Goal: Task Accomplishment & Management: Manage account settings

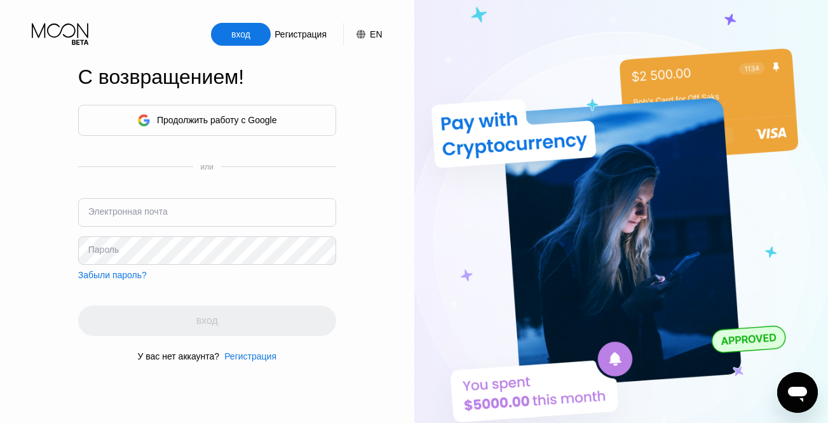
click at [171, 106] on div "Продолжить работу с Google" at bounding box center [207, 120] width 258 height 31
click at [169, 115] on div "Продолжить работу с Google" at bounding box center [217, 120] width 120 height 10
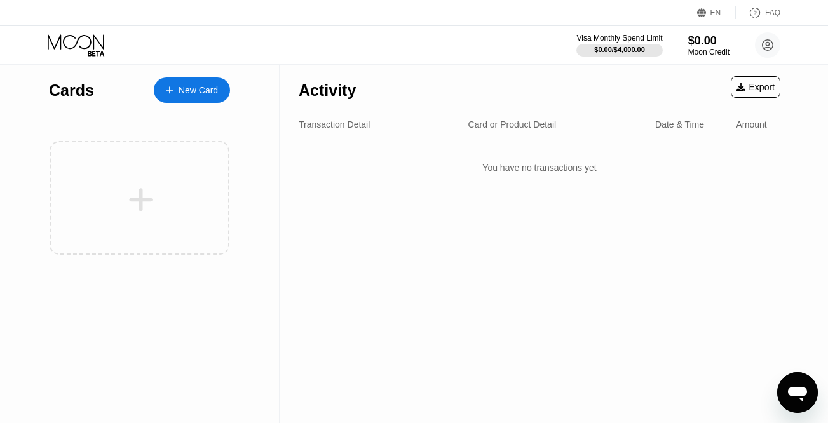
click at [719, 15] on div "EN" at bounding box center [715, 12] width 11 height 9
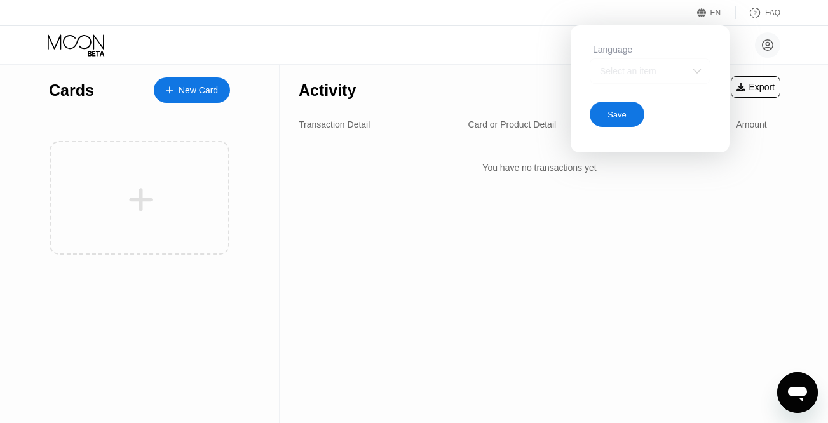
click at [671, 81] on div "Select an item" at bounding box center [649, 70] width 121 height 25
click at [701, 70] on img at bounding box center [696, 71] width 13 height 13
click at [809, 29] on div "Пан Вальдемар kunashirec1@gmail.com  Home Settings Support Careers About Us Lo…" at bounding box center [414, 45] width 828 height 38
click at [773, 46] on circle at bounding box center [767, 44] width 25 height 25
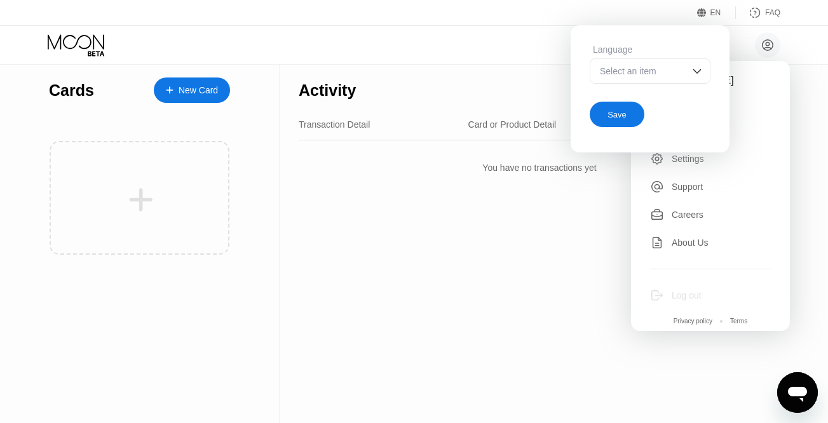
click at [670, 288] on div "Log out" at bounding box center [710, 295] width 121 height 14
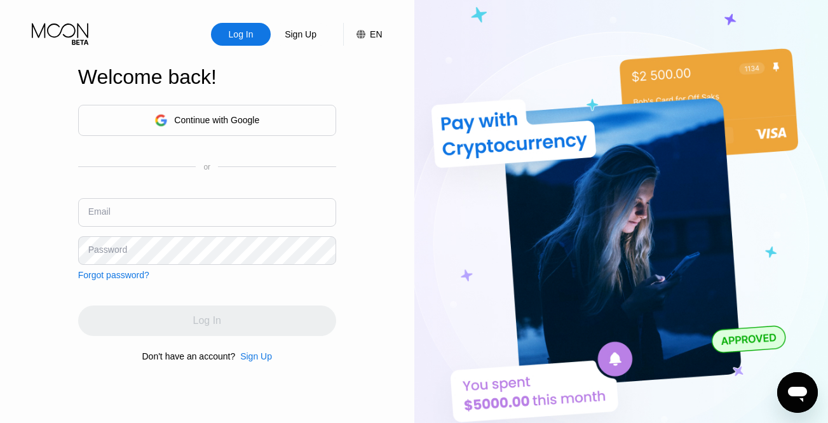
drag, startPoint x: 763, startPoint y: 173, endPoint x: 606, endPoint y: 171, distance: 157.5
click at [762, 173] on img at bounding box center [621, 233] width 414 height 466
click at [326, 124] on div "Continue with Google" at bounding box center [207, 120] width 258 height 31
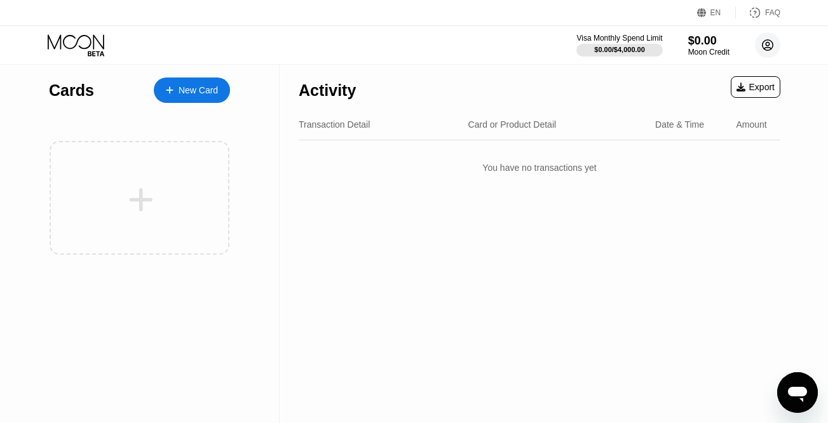
click at [777, 50] on circle at bounding box center [767, 44] width 25 height 25
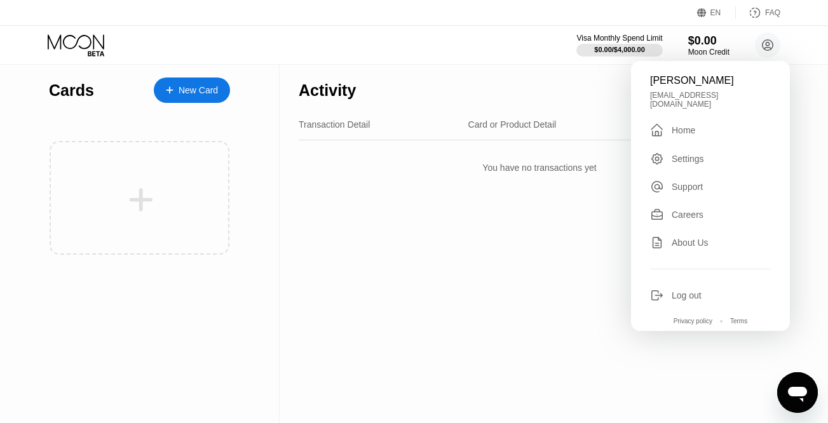
click at [684, 294] on div "Log out" at bounding box center [686, 295] width 30 height 10
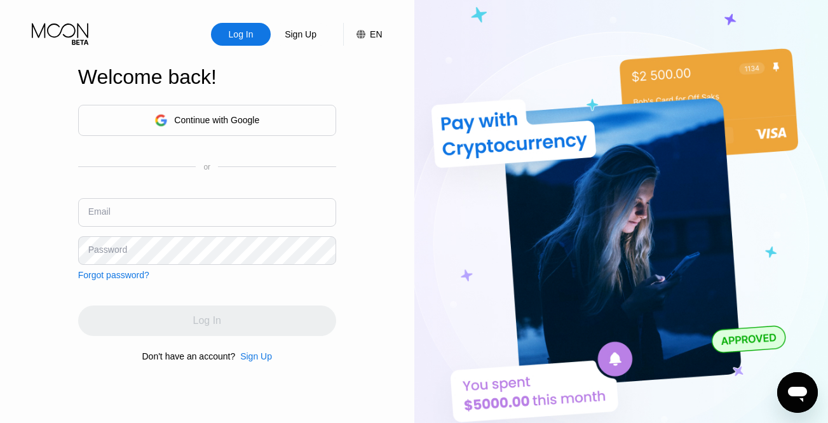
click at [173, 219] on input "text" at bounding box center [207, 212] width 258 height 29
click at [173, 214] on input "text" at bounding box center [207, 212] width 258 height 29
click at [198, 130] on div "Continue with Google" at bounding box center [207, 120] width 258 height 31
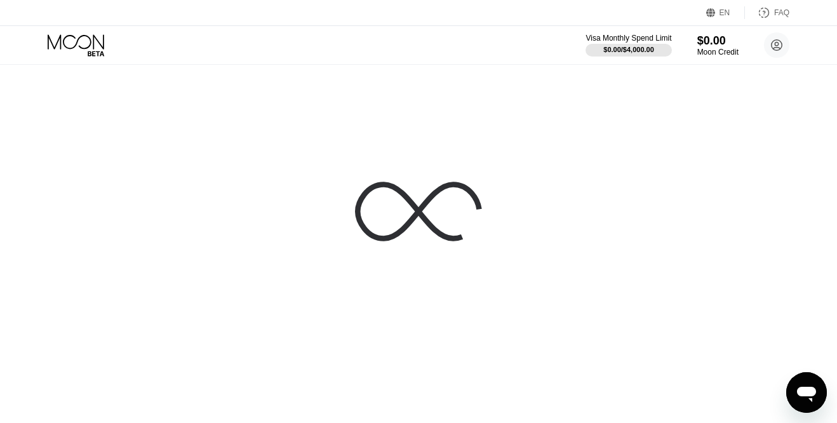
click at [777, 51] on circle at bounding box center [776, 44] width 25 height 25
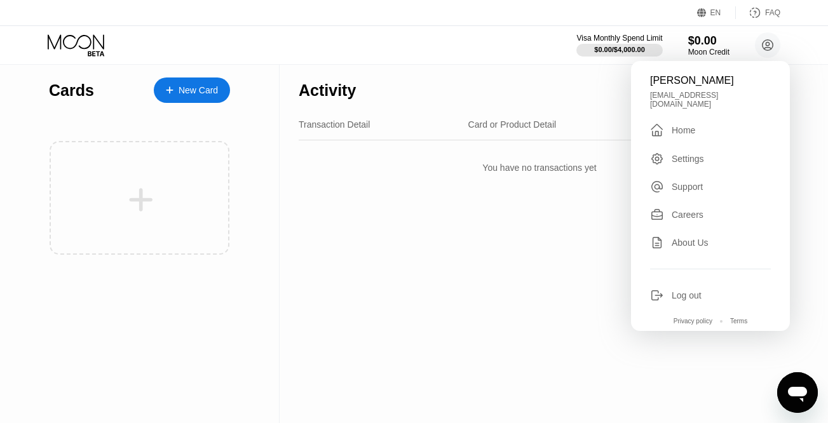
click at [690, 294] on div "Log out" at bounding box center [686, 295] width 30 height 10
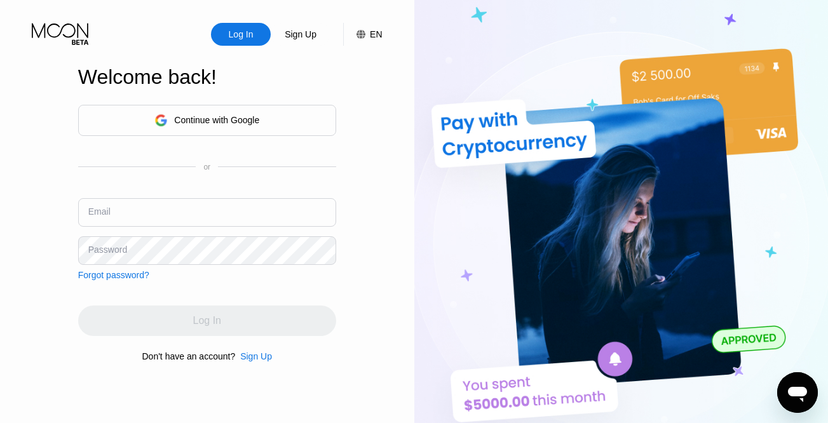
click at [187, 217] on input "text" at bounding box center [207, 212] width 258 height 29
type input "л"
type input "[EMAIL_ADDRESS][DOMAIN_NAME]"
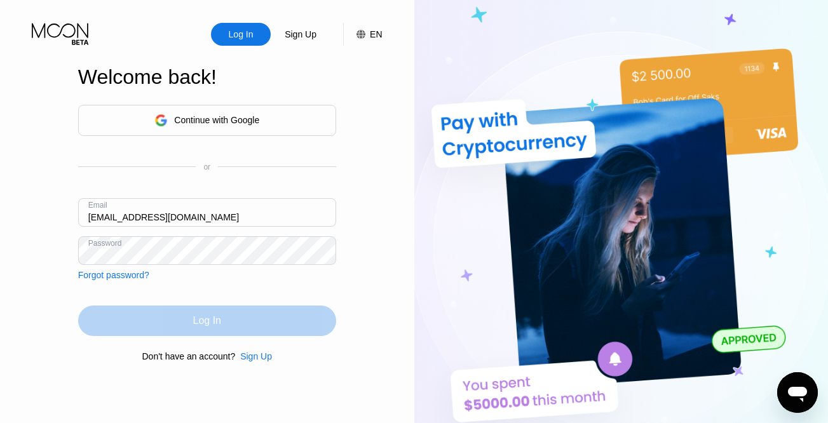
click at [233, 332] on div "Log In" at bounding box center [207, 320] width 258 height 30
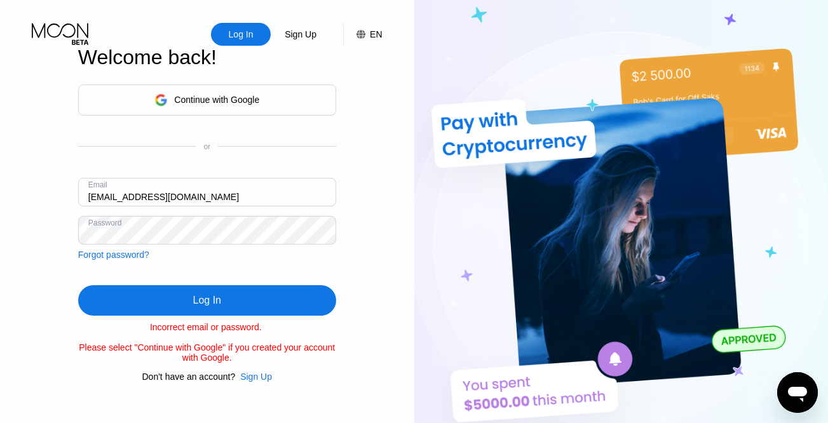
drag, startPoint x: 191, startPoint y: 196, endPoint x: 84, endPoint y: 192, distance: 106.8
click at [84, 192] on input "[EMAIL_ADDRESS][DOMAIN_NAME]" at bounding box center [207, 192] width 258 height 29
click at [227, 302] on div "Log In" at bounding box center [207, 300] width 258 height 30
click at [203, 188] on input "kunashirecs@gmail.com" at bounding box center [207, 192] width 258 height 29
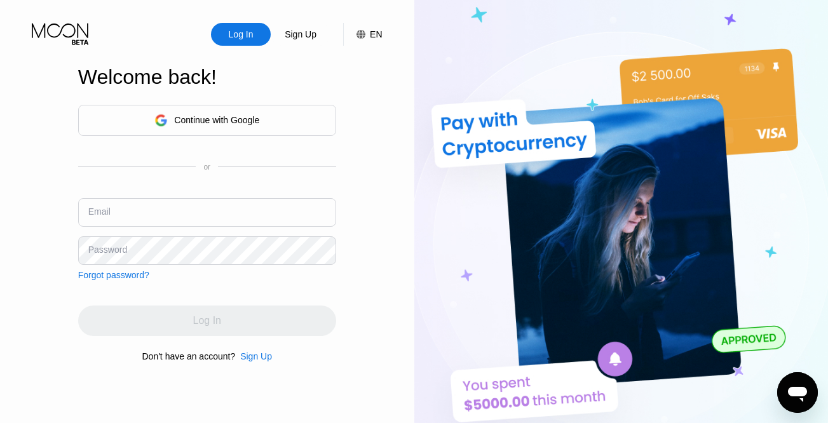
click at [235, 125] on div "Continue with Google" at bounding box center [206, 121] width 105 height 20
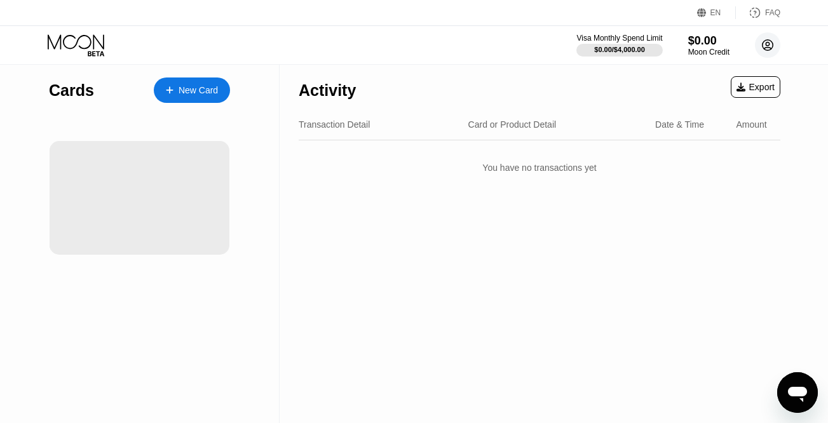
click at [768, 46] on circle at bounding box center [767, 44] width 25 height 25
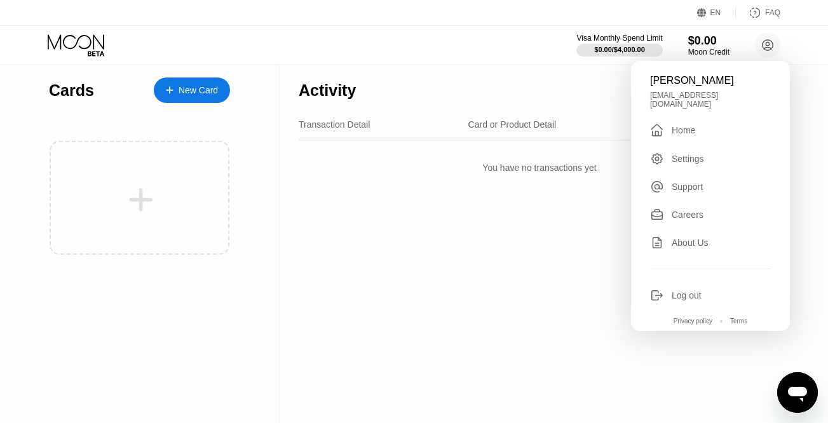
click at [697, 295] on div "Log out" at bounding box center [686, 295] width 30 height 10
